Goal: Task Accomplishment & Management: Use online tool/utility

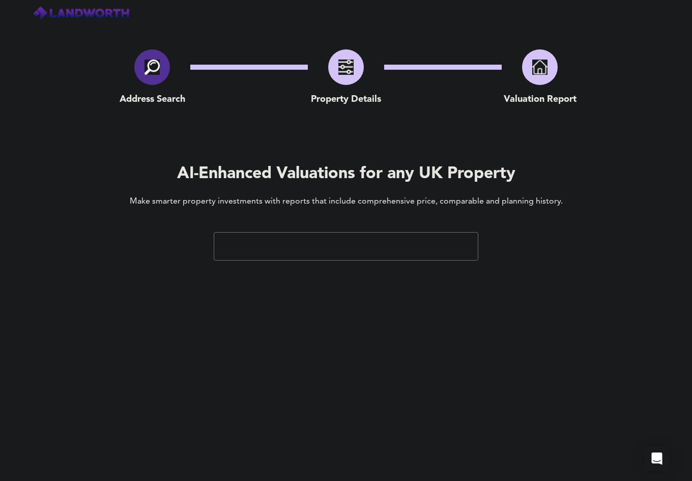
click at [342, 252] on input "text" at bounding box center [338, 246] width 240 height 19
click at [351, 245] on input "nw72era" at bounding box center [338, 246] width 240 height 19
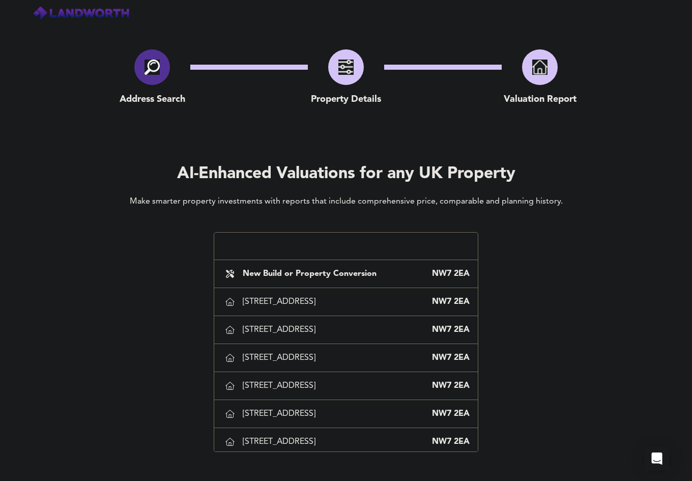
type input "nw72ea"
click at [81, 212] on div "AI-Enhanced Valuations for any UK Property Make smarter property investments wi…" at bounding box center [346, 211] width 692 height 97
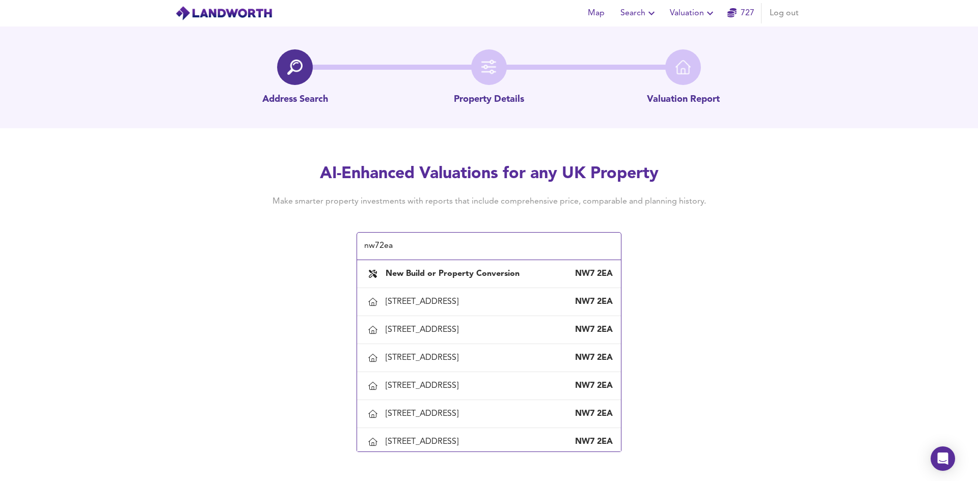
click at [256, 298] on div "Map Search Valuation 727 Log out Address Search Property Details Valuation Repo…" at bounding box center [489, 240] width 978 height 481
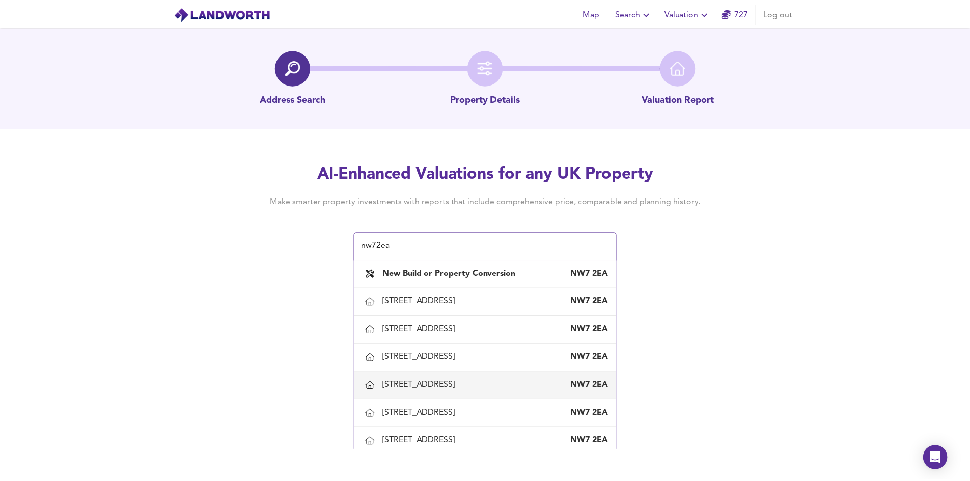
scroll to position [102, 0]
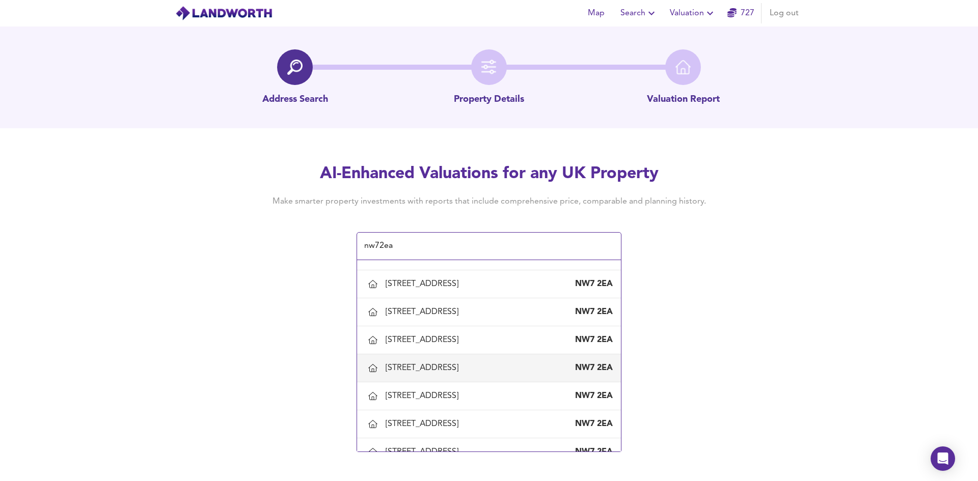
click at [413, 373] on div "43 Colenso Drive, London, Barnet" at bounding box center [423, 367] width 77 height 11
type input "43 Colenso Drive, London, Barnet"
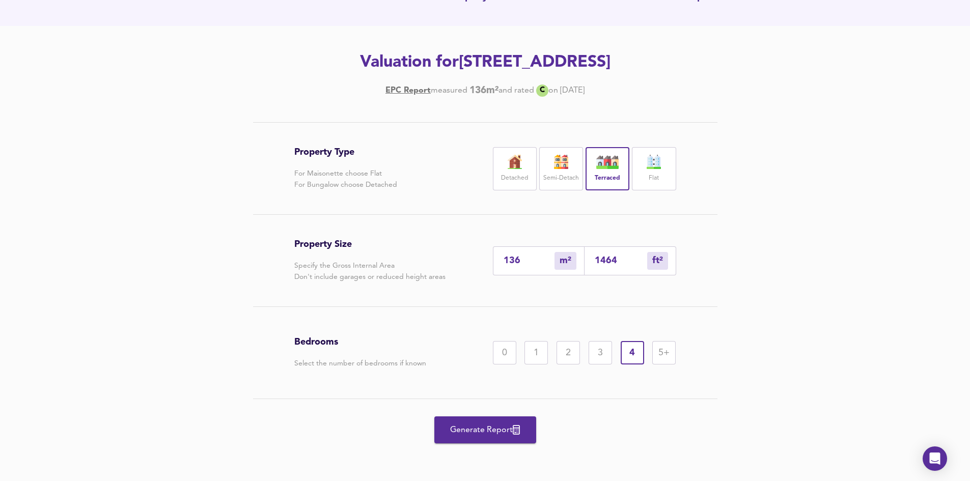
scroll to position [51, 0]
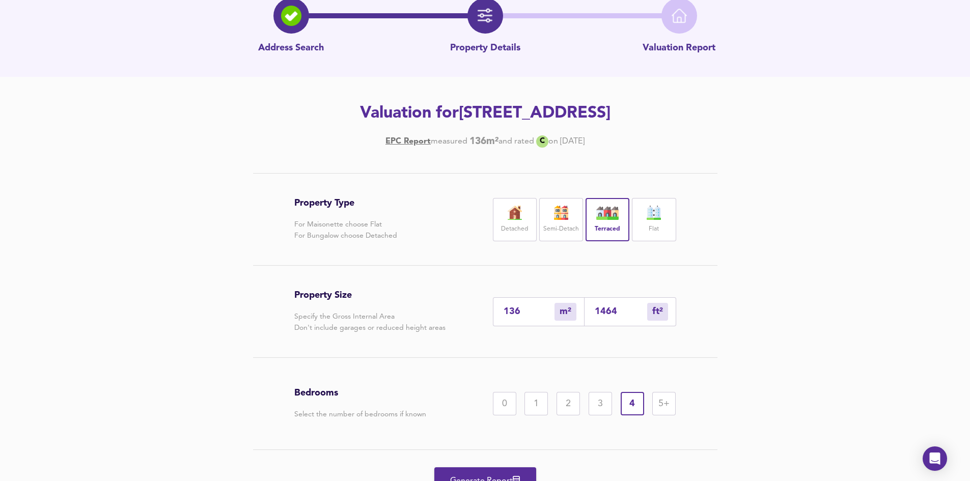
click at [484, 466] on div "Generate Report" at bounding box center [485, 481] width 382 height 62
drag, startPoint x: 483, startPoint y: 471, endPoint x: 494, endPoint y: 453, distance: 21.2
click at [483, 471] on button "Generate Report" at bounding box center [485, 480] width 102 height 27
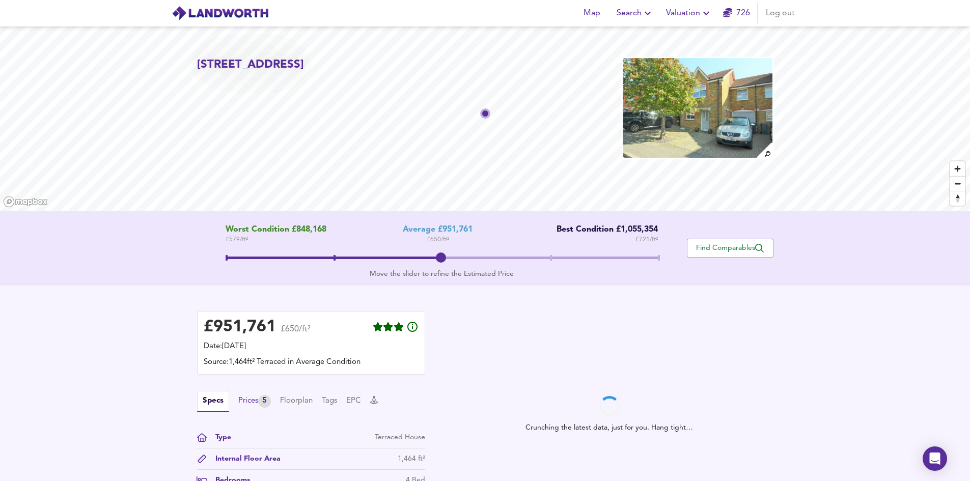
click at [261, 402] on div "Prices 5" at bounding box center [254, 401] width 33 height 13
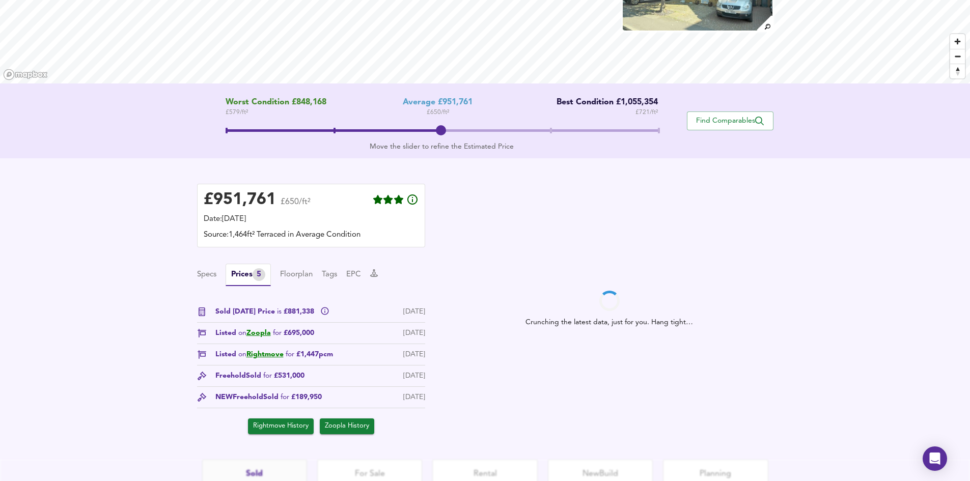
scroll to position [153, 0]
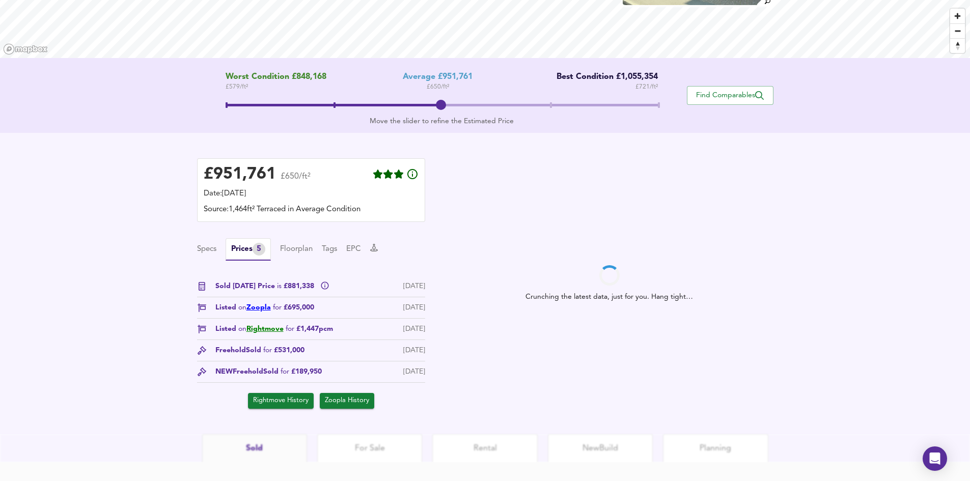
click at [258, 305] on link "Zoopla" at bounding box center [258, 307] width 24 height 7
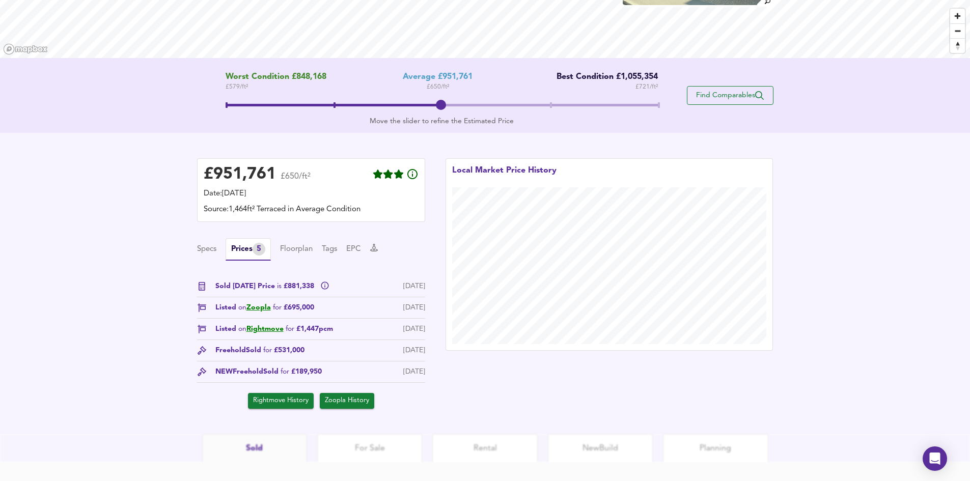
drag, startPoint x: 776, startPoint y: 86, endPoint x: 769, endPoint y: 92, distance: 9.4
click at [776, 86] on div "Worst Condition £848,168 £ 579 / ft² Average £951,761 £ 650 / ft² Best Conditio…" at bounding box center [485, 95] width 601 height 46
drag, startPoint x: 759, startPoint y: 96, endPoint x: 753, endPoint y: 103, distance: 9.1
click at [758, 96] on icon "button" at bounding box center [759, 95] width 9 height 9
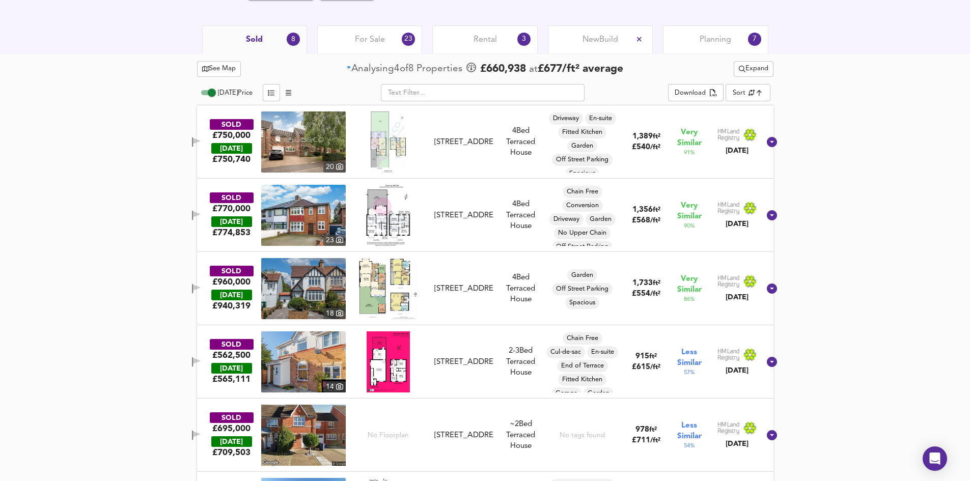
scroll to position [516, 0]
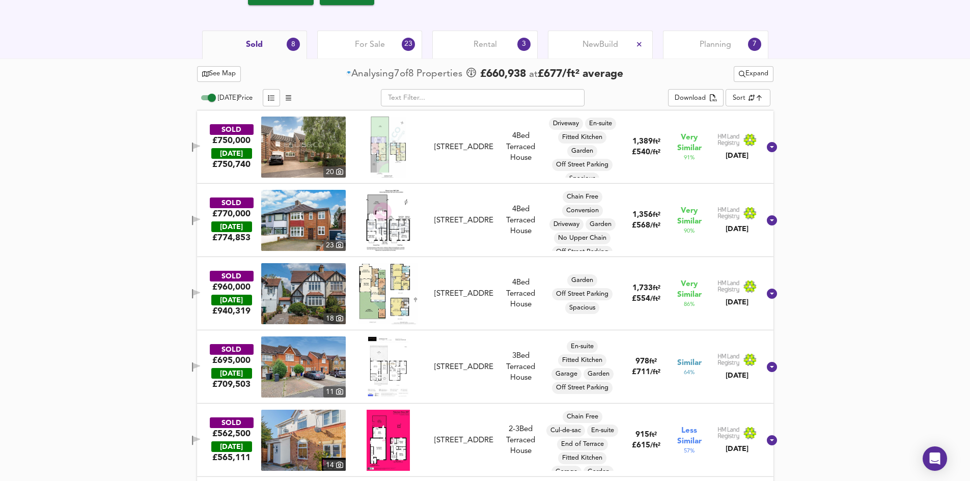
click at [201, 152] on icon "button" at bounding box center [196, 148] width 9 height 10
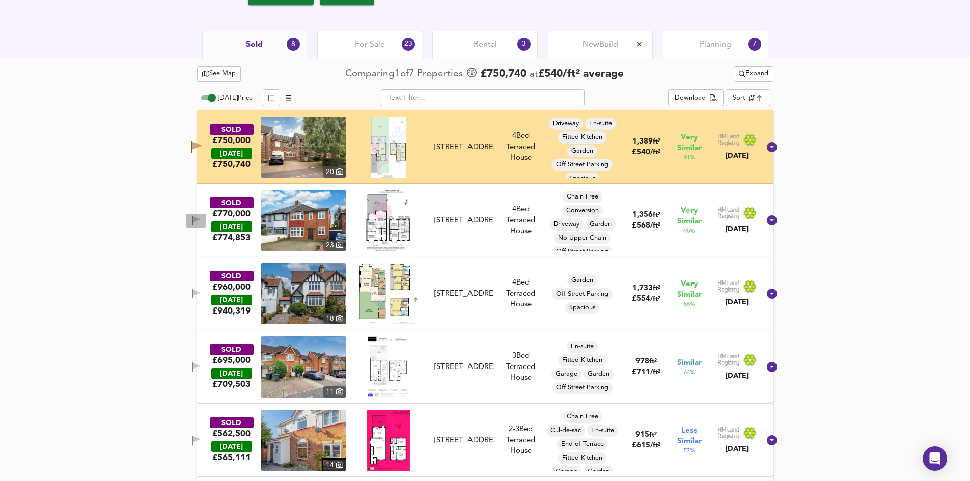
click at [200, 220] on icon "button" at bounding box center [196, 219] width 7 height 6
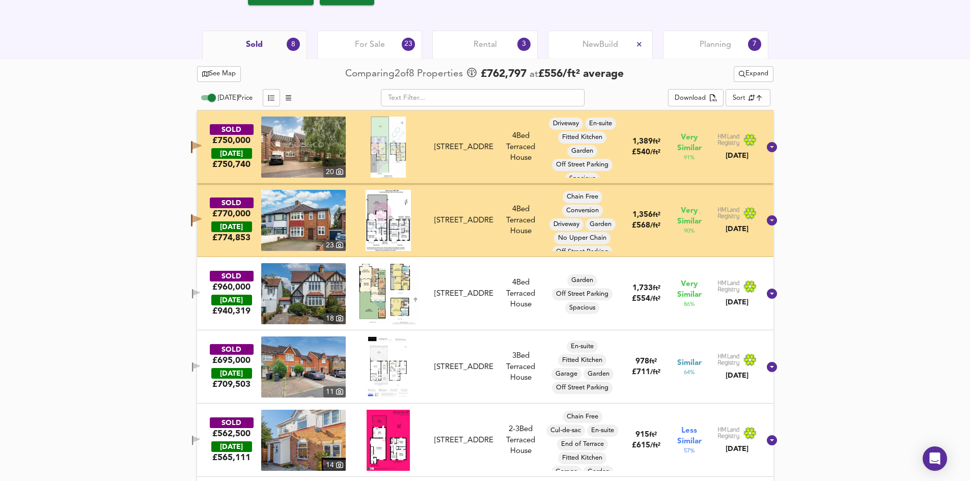
click at [201, 295] on icon "button" at bounding box center [196, 294] width 9 height 10
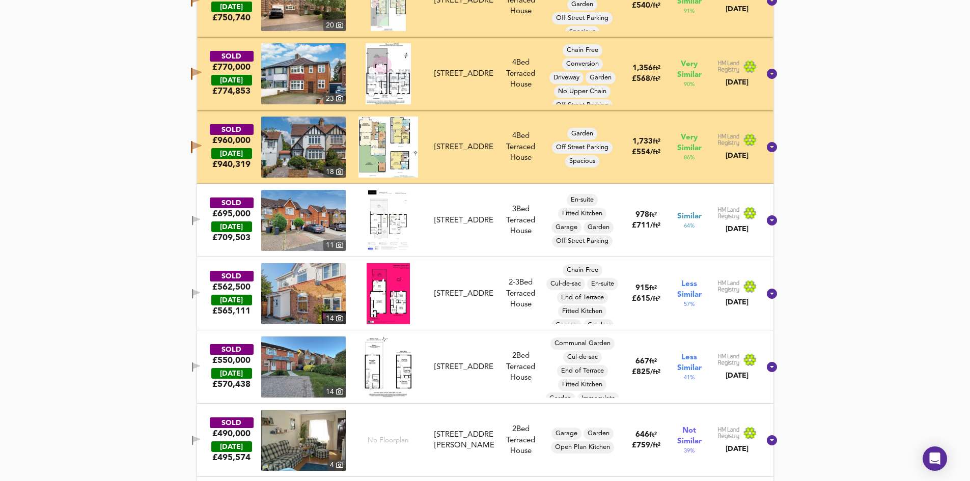
scroll to position [668, 0]
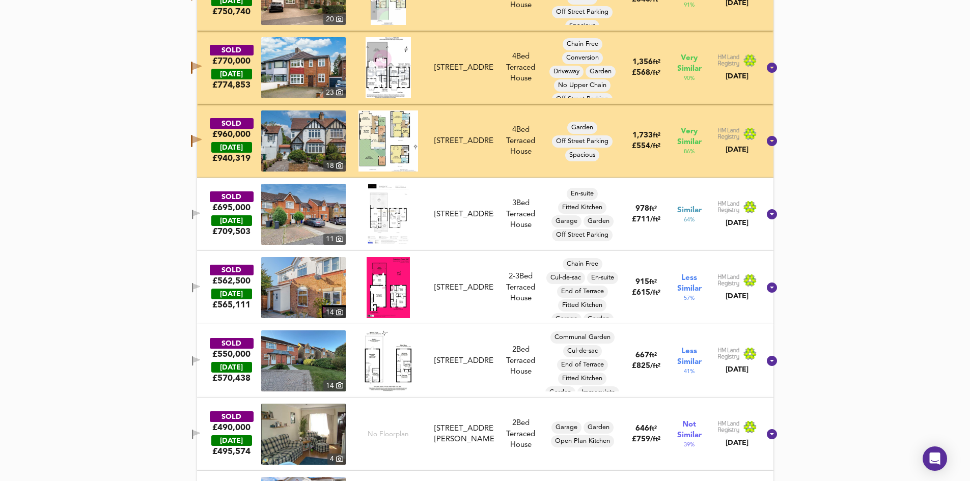
click at [202, 139] on icon "button" at bounding box center [196, 140] width 9 height 8
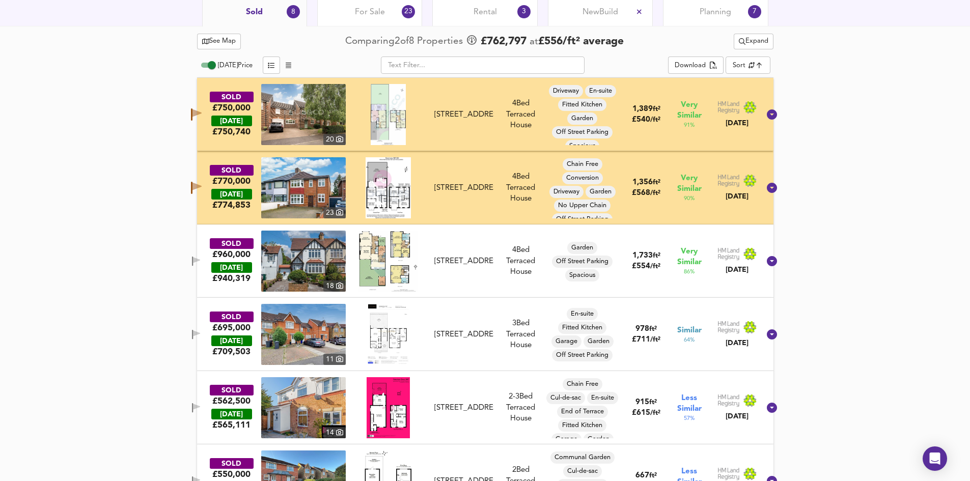
scroll to position [567, 0]
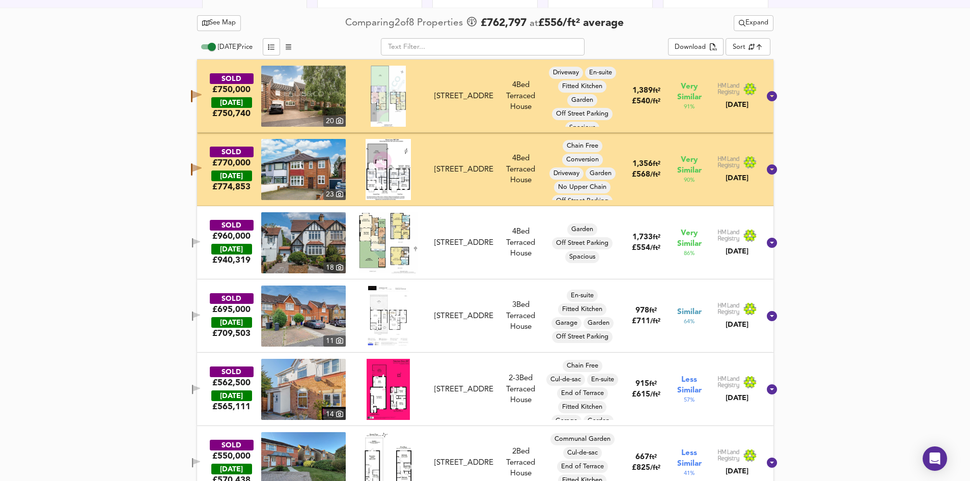
drag, startPoint x: 763, startPoint y: 18, endPoint x: 761, endPoint y: 29, distance: 10.4
click at [763, 19] on span "Expand" at bounding box center [754, 23] width 30 height 12
click at [749, 62] on icon at bounding box center [745, 60] width 12 height 7
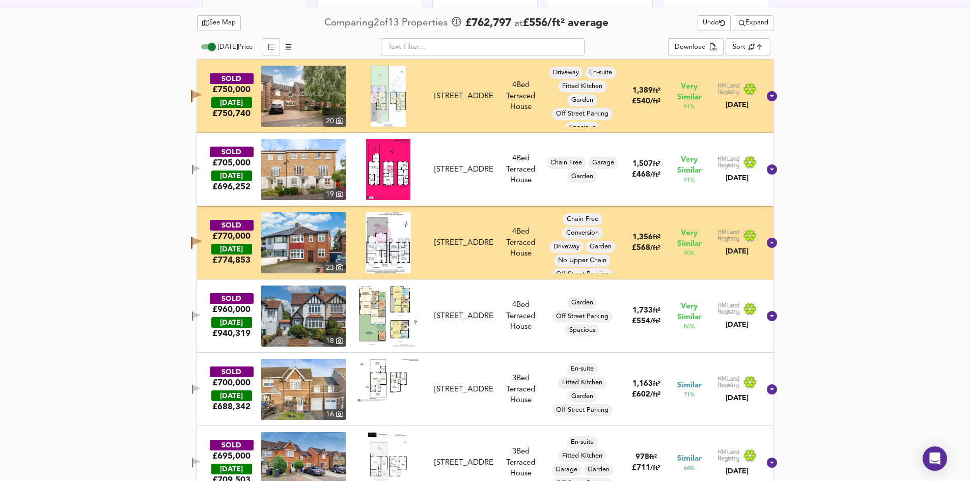
click at [193, 390] on icon "button" at bounding box center [192, 390] width 1 height 10
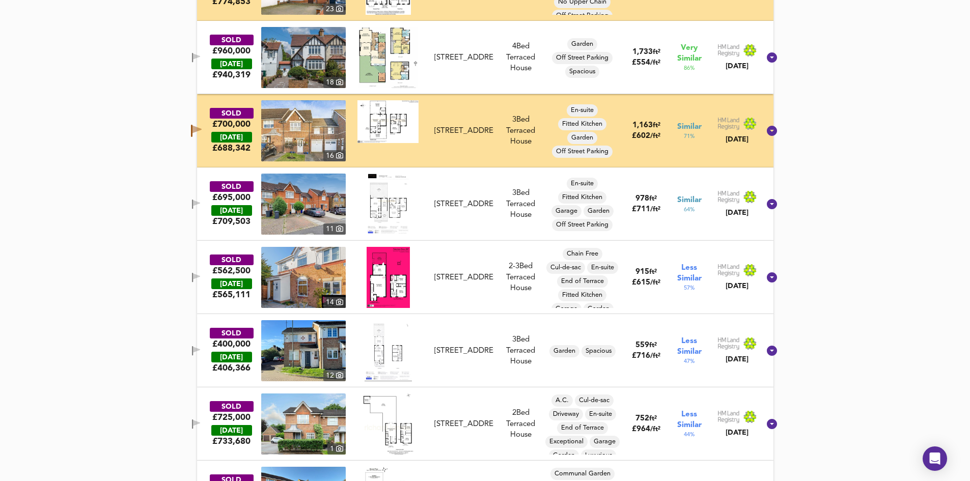
scroll to position [872, 0]
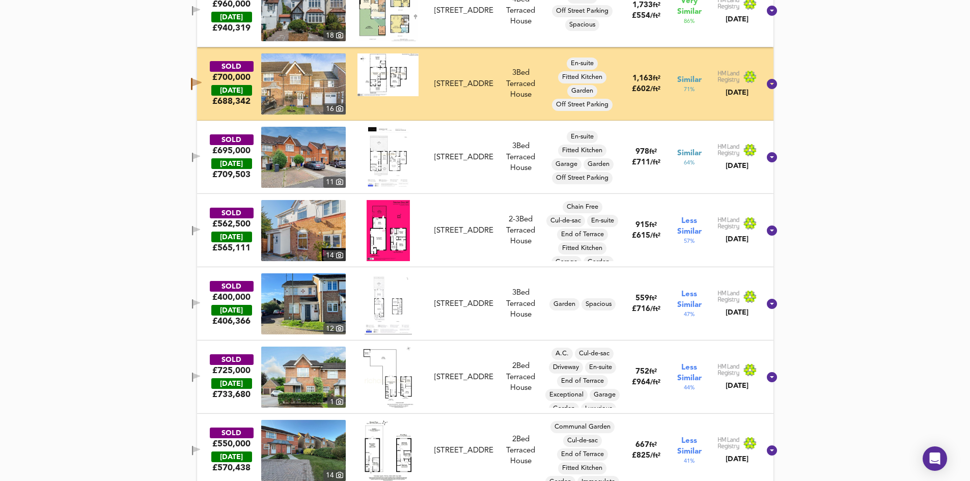
click at [213, 165] on div "SOLD £695,000 TODAY £ 709,503 11 39 Colenso Drive, NW7 2EA 39 Colenso Drive, NW…" at bounding box center [473, 157] width 574 height 61
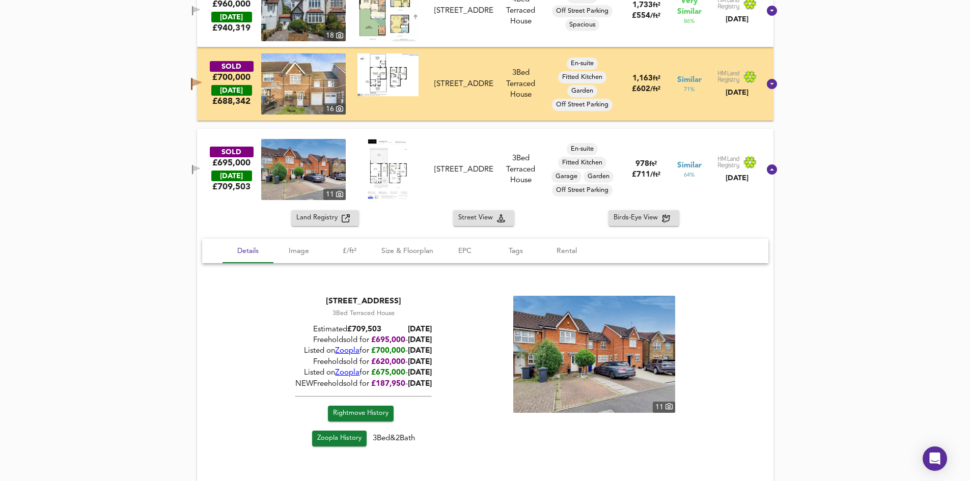
click at [201, 167] on icon "button" at bounding box center [196, 170] width 9 height 10
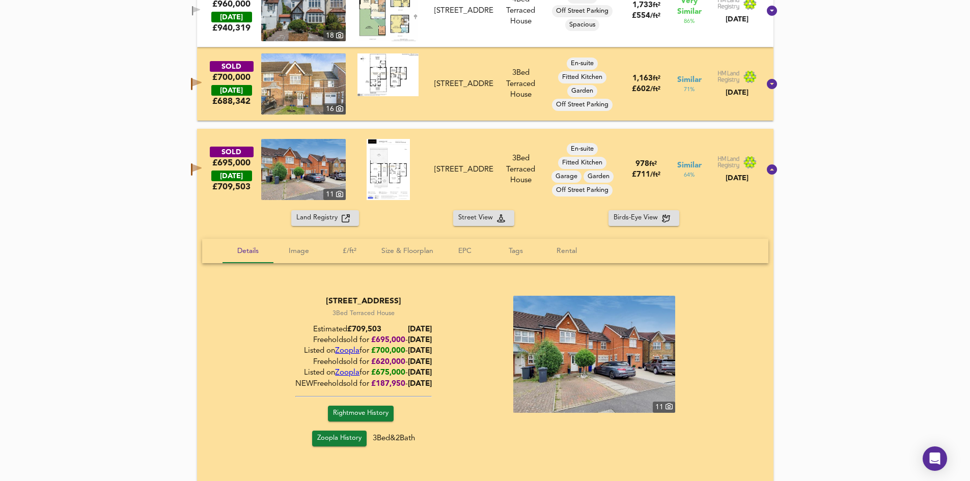
click at [429, 176] on div at bounding box center [388, 169] width 85 height 61
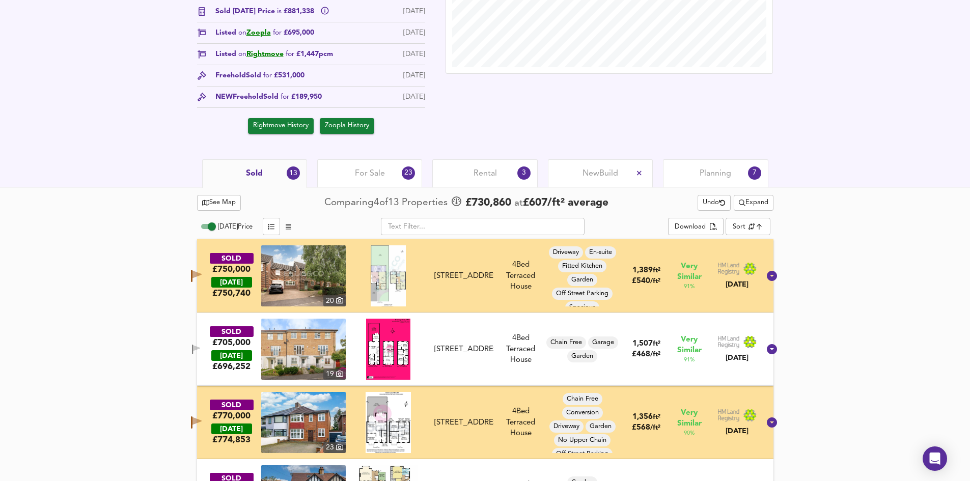
scroll to position [414, 0]
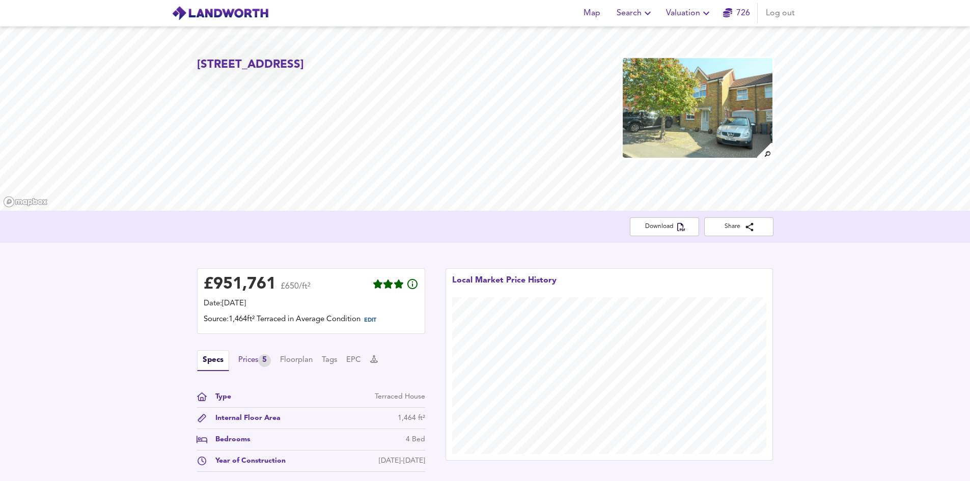
click at [258, 350] on div "Specs Prices 5 Floorplan Tags EPC" at bounding box center [311, 360] width 228 height 21
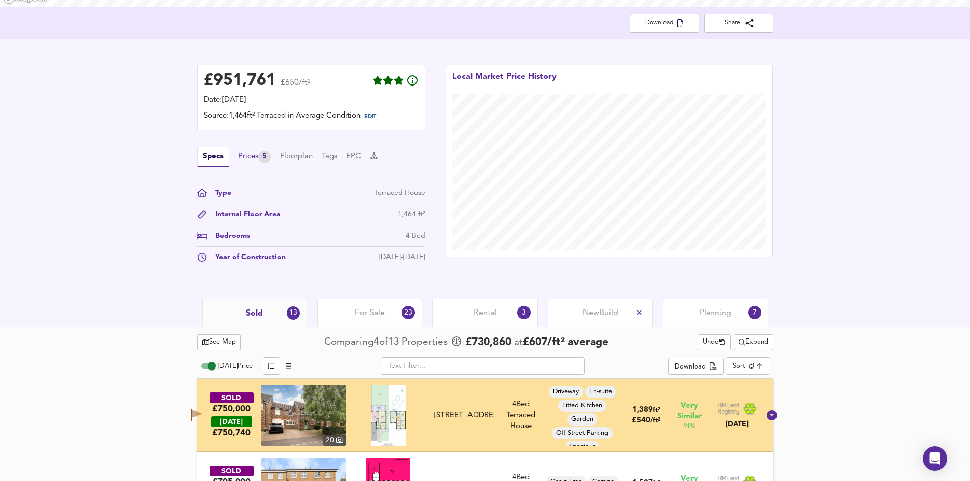
scroll to position [204, 0]
click at [258, 154] on div "Prices 5" at bounding box center [254, 157] width 33 height 13
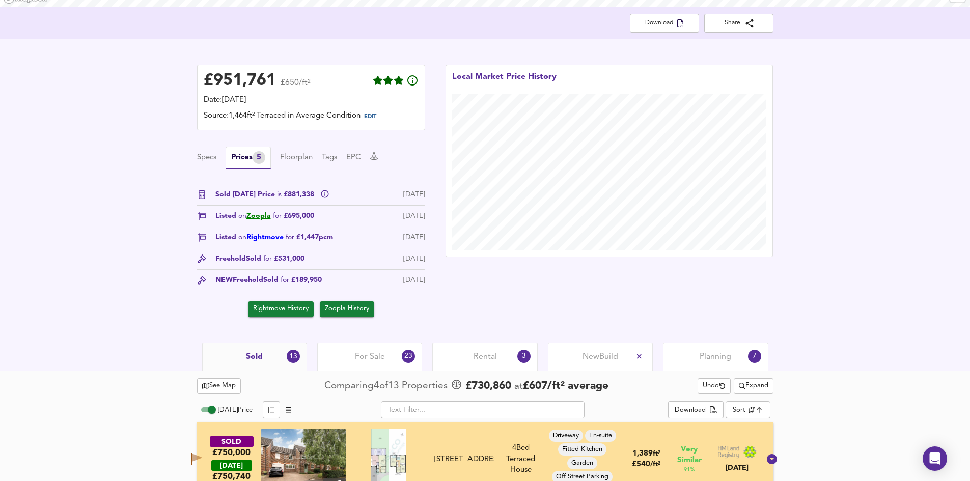
click at [264, 235] on link "Rightmove" at bounding box center [264, 237] width 37 height 7
click at [262, 214] on link "Zoopla" at bounding box center [258, 215] width 24 height 7
